Goal: Task Accomplishment & Management: Complete application form

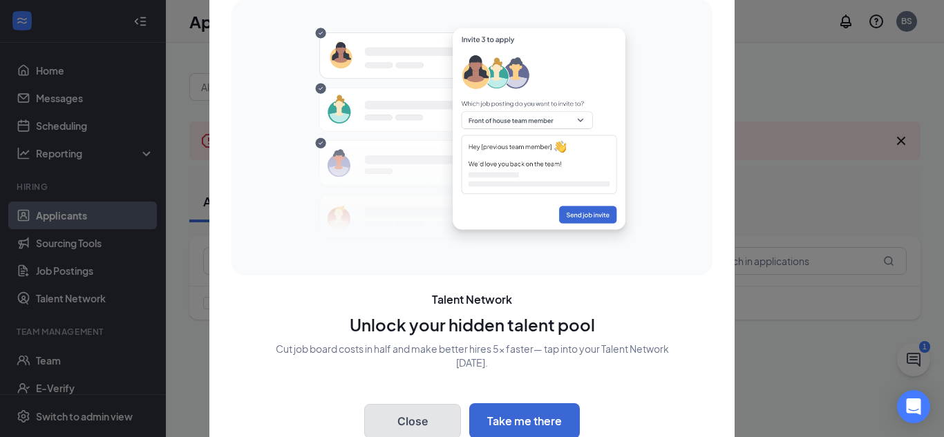
click at [388, 410] on button "Close" at bounding box center [412, 421] width 97 height 35
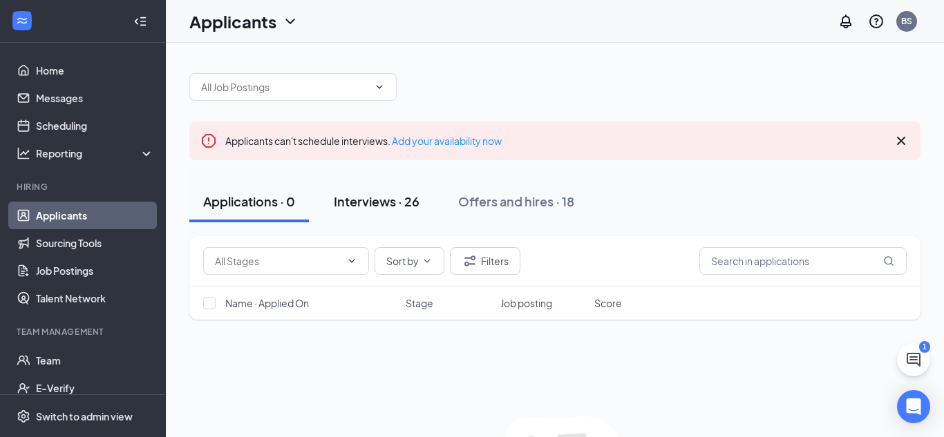
click at [376, 206] on div "Interviews · 26" at bounding box center [377, 201] width 86 height 17
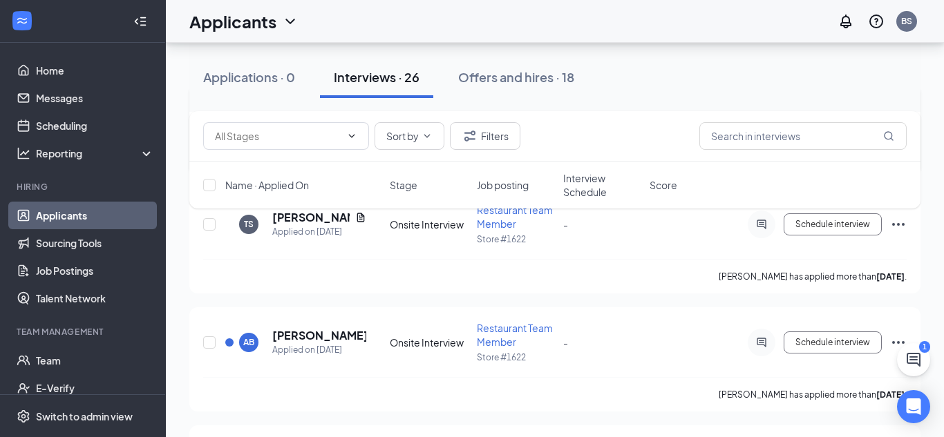
scroll to position [1683, 0]
click at [897, 334] on icon "Ellipses" at bounding box center [898, 341] width 17 height 17
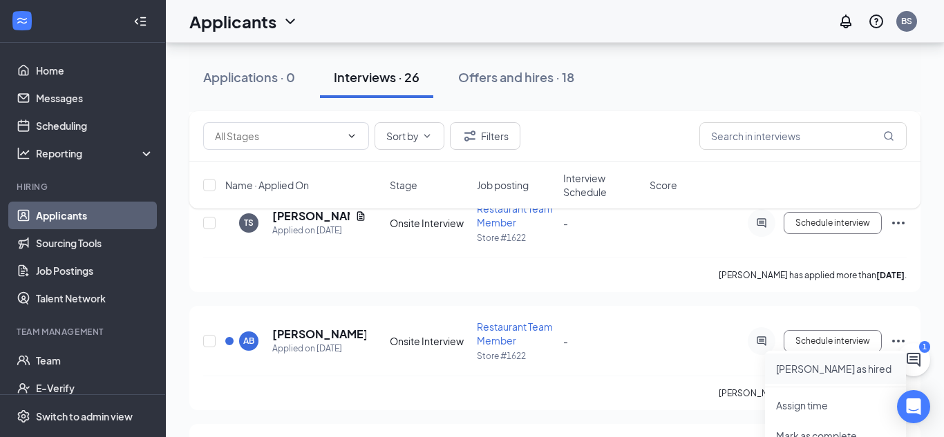
click at [787, 372] on p "Mark as hired" at bounding box center [835, 369] width 119 height 14
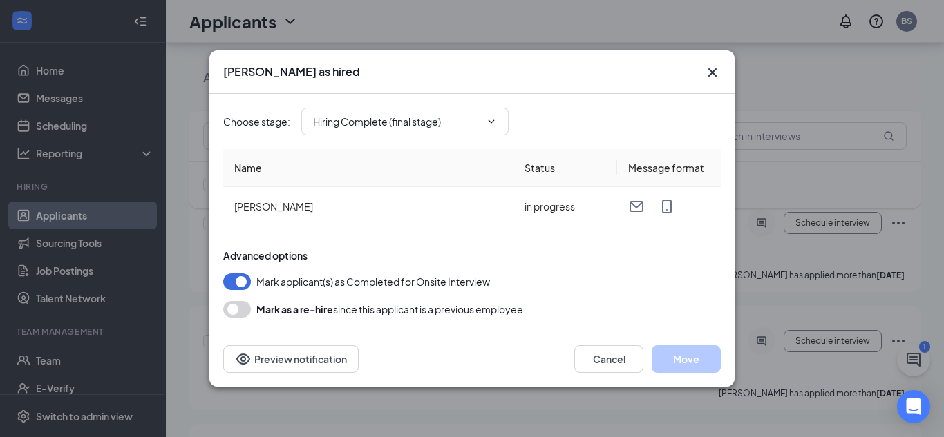
type input "Hiring Complete (final stage)"
click at [679, 370] on button "Move" at bounding box center [685, 359] width 69 height 28
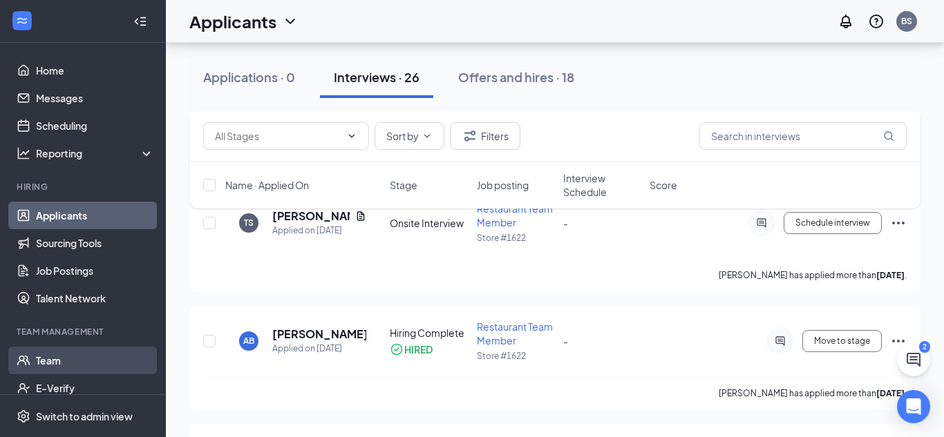
click at [55, 356] on link "Team" at bounding box center [95, 361] width 118 height 28
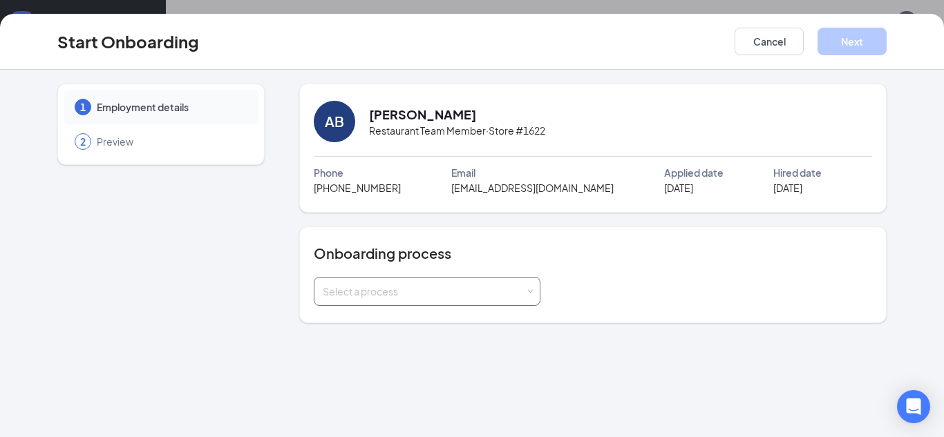
click at [402, 299] on div "Select a process" at bounding box center [427, 292] width 209 height 28
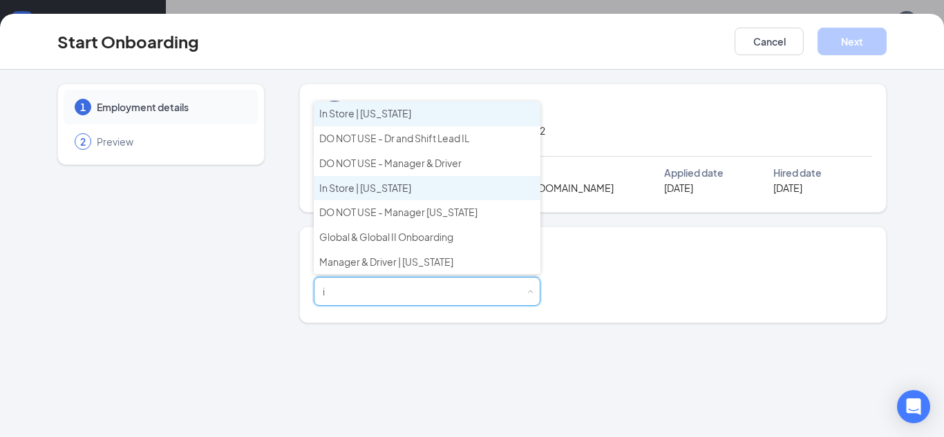
type input "in"
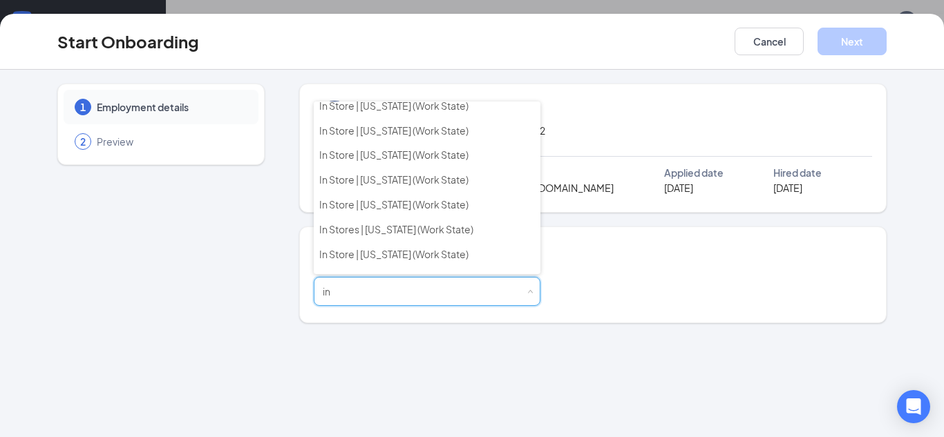
scroll to position [212, 0]
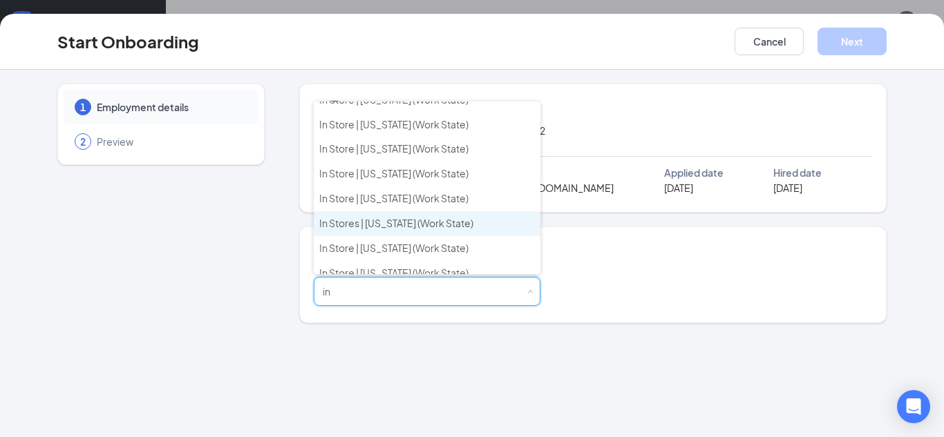
click at [424, 222] on span "In Stores | Pennsylvania (Work State)" at bounding box center [396, 223] width 154 height 12
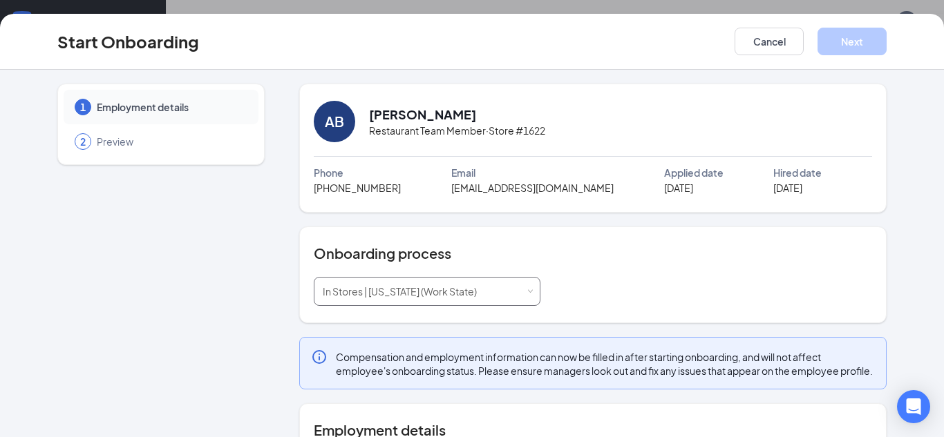
click at [422, 298] on div "In Stores | Pennsylvania (Work State)" at bounding box center [405, 292] width 164 height 28
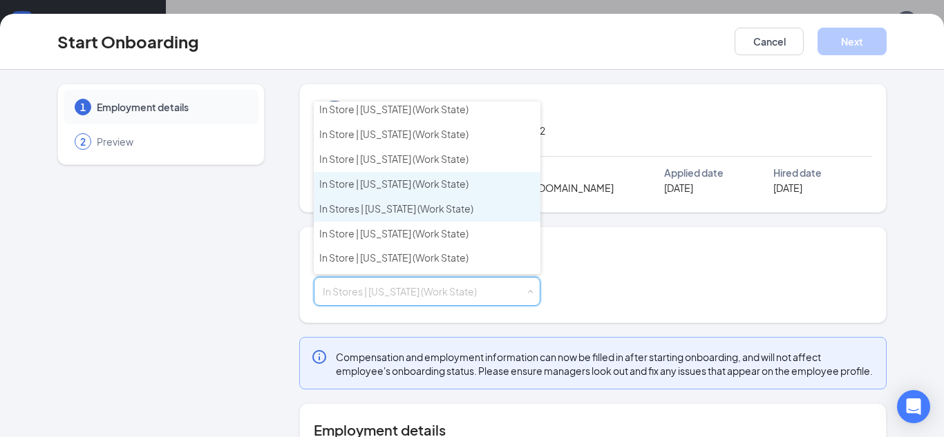
scroll to position [580, 0]
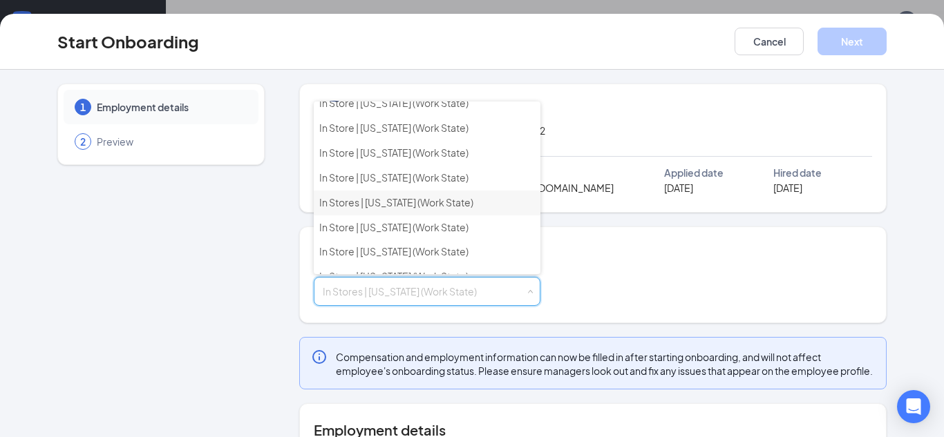
click at [379, 208] on span "In Stores | Pennsylvania (Work State)" at bounding box center [396, 202] width 154 height 12
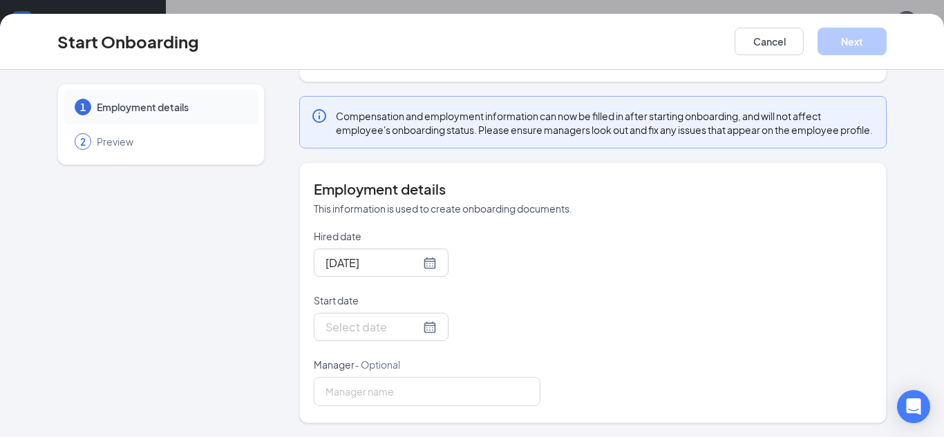
scroll to position [247, 0]
click at [364, 327] on input "Start date" at bounding box center [372, 326] width 95 height 17
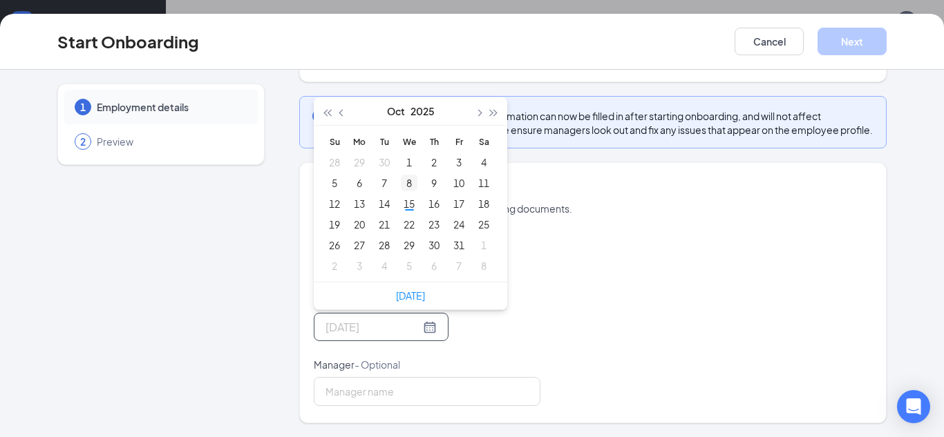
type input "Oct 13, 2025"
type input "Oct 1, 2025"
type input "Oct 22, 2025"
click at [408, 233] on div "22" at bounding box center [409, 224] width 17 height 17
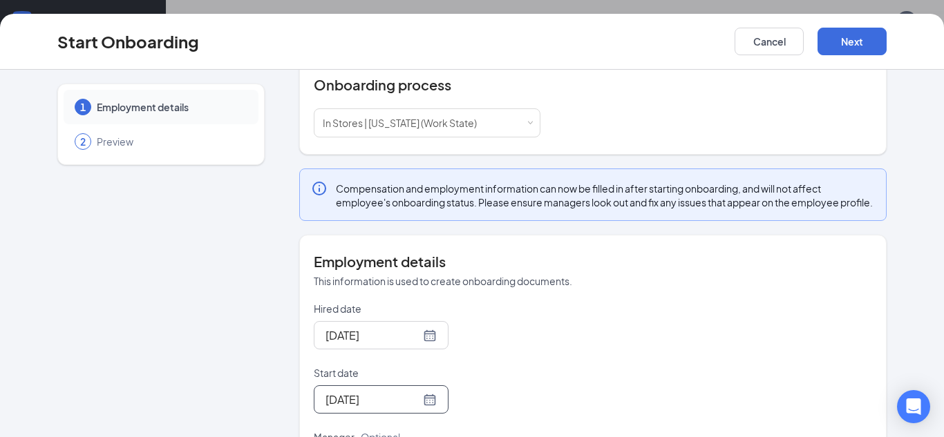
scroll to position [255, 0]
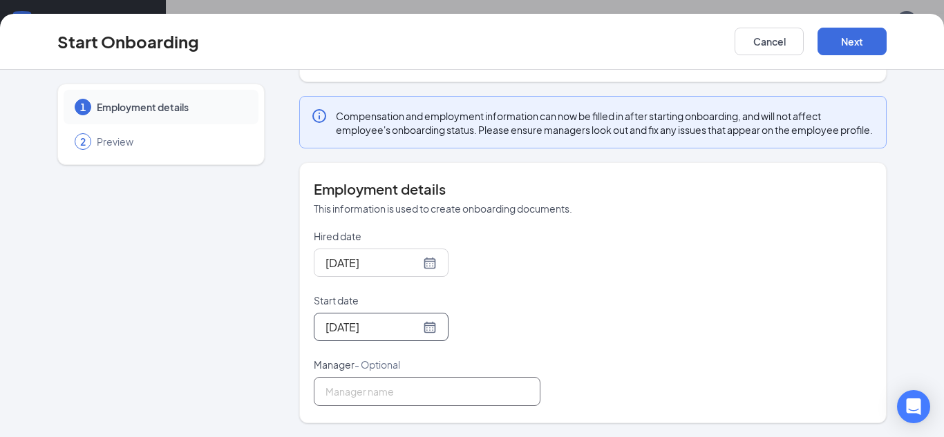
click at [420, 384] on input "Manager - Optional" at bounding box center [427, 391] width 227 height 29
type input "Brady Shultz"
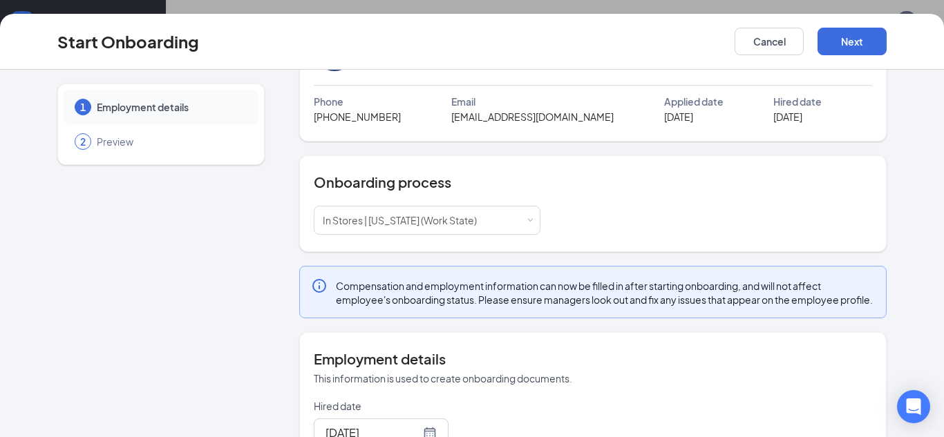
scroll to position [0, 0]
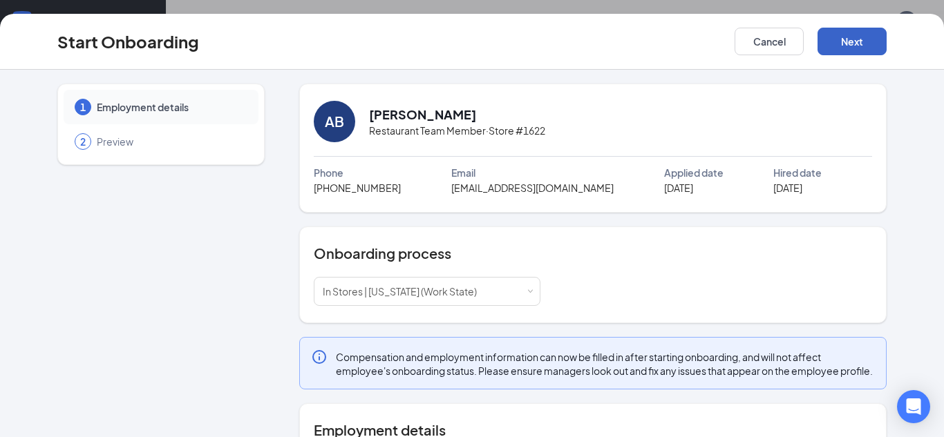
click at [845, 46] on button "Next" at bounding box center [851, 42] width 69 height 28
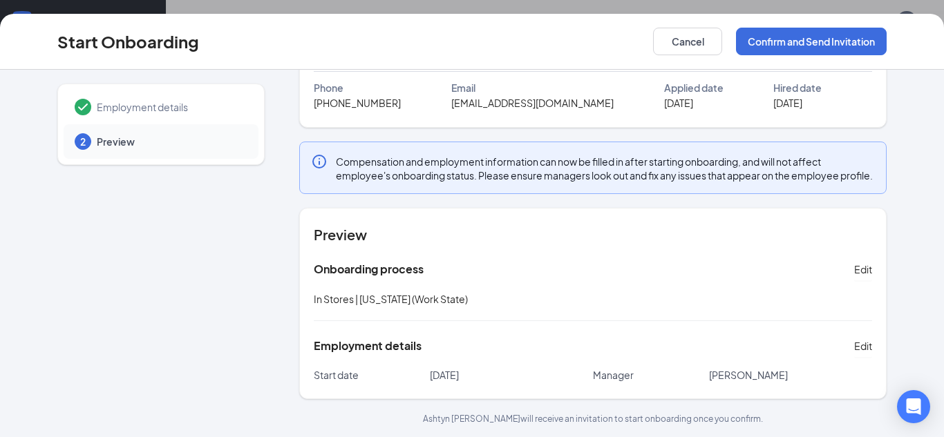
scroll to position [100, 0]
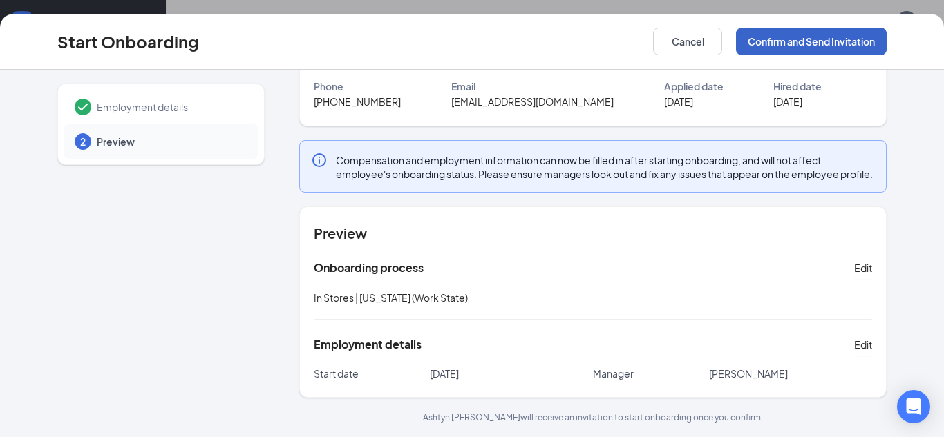
click at [862, 34] on button "Confirm and Send Invitation" at bounding box center [811, 42] width 151 height 28
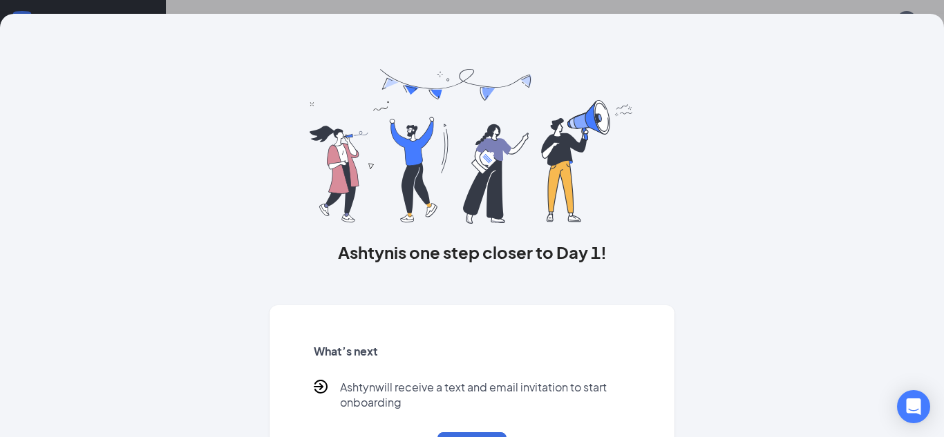
scroll to position [64, 0]
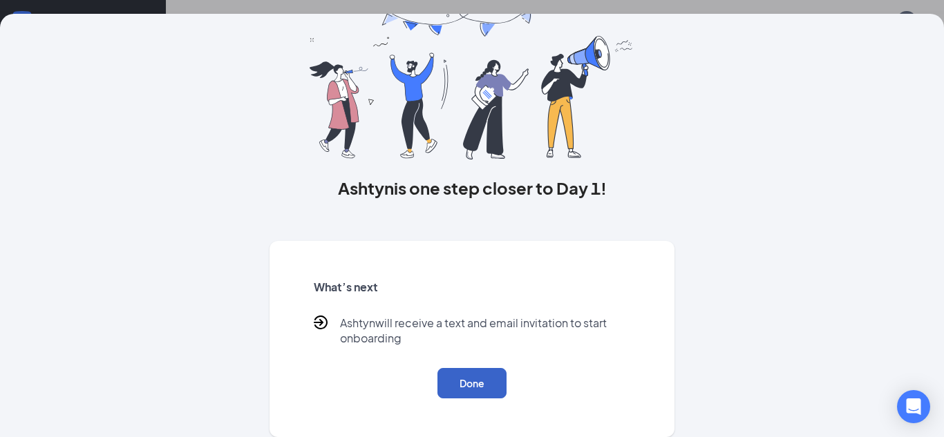
click at [490, 376] on button "Done" at bounding box center [471, 383] width 69 height 30
